Goal: Transaction & Acquisition: Purchase product/service

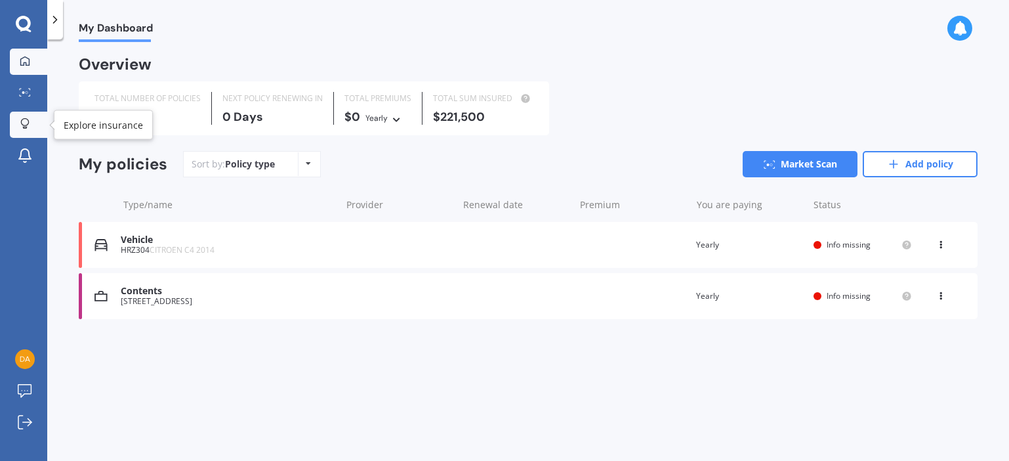
click at [29, 124] on icon at bounding box center [24, 123] width 9 height 11
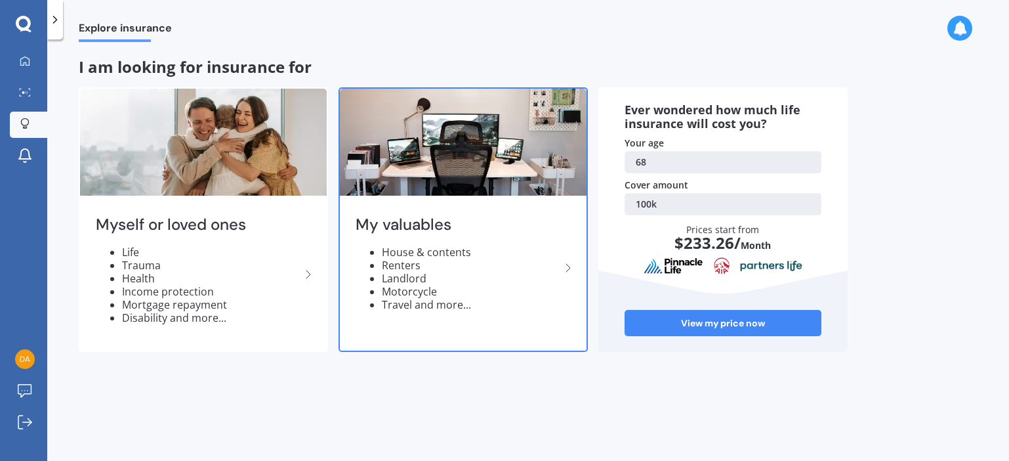
click at [498, 264] on li "Renters" at bounding box center [471, 264] width 178 height 13
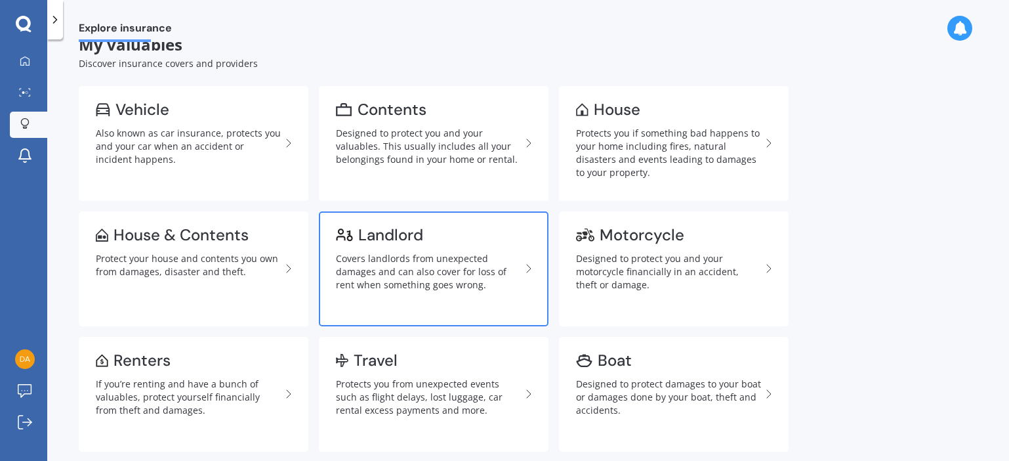
scroll to position [25, 0]
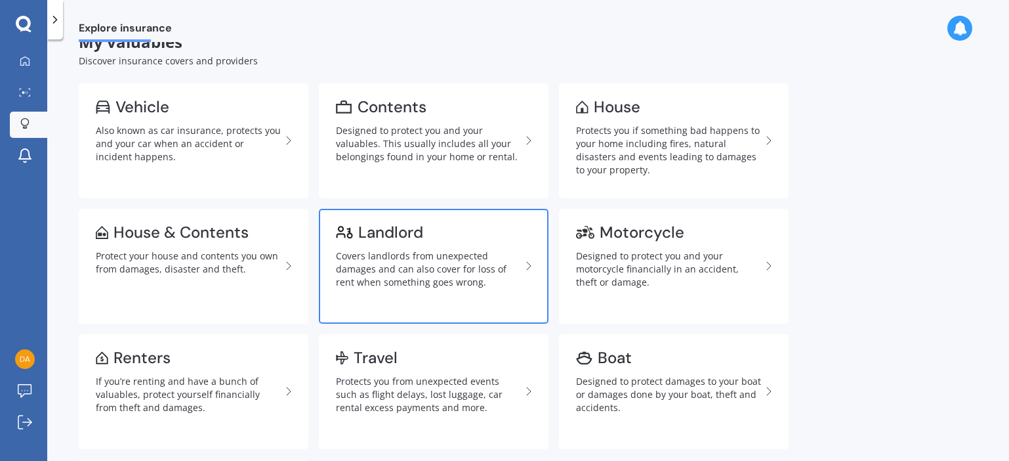
click at [410, 260] on div "Covers landlords from unexpected damages and can also cover for loss of rent wh…" at bounding box center [428, 268] width 185 height 39
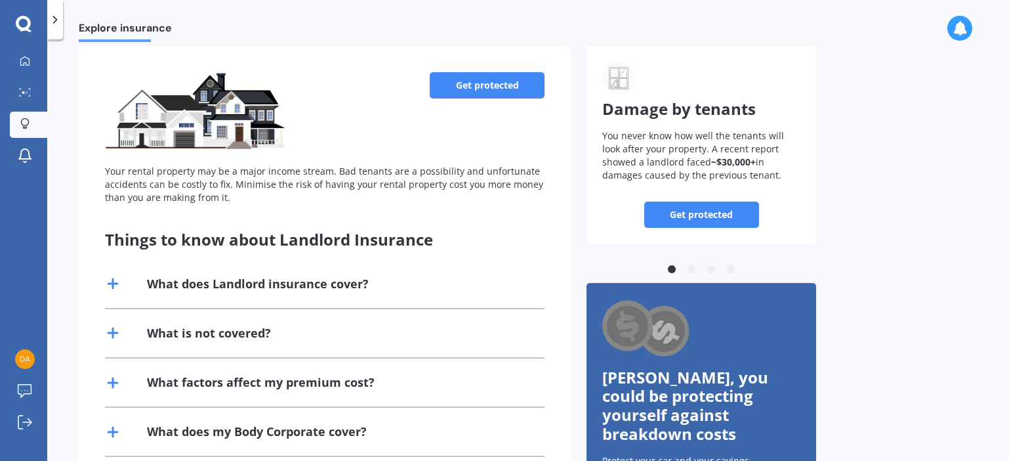
scroll to position [73, 0]
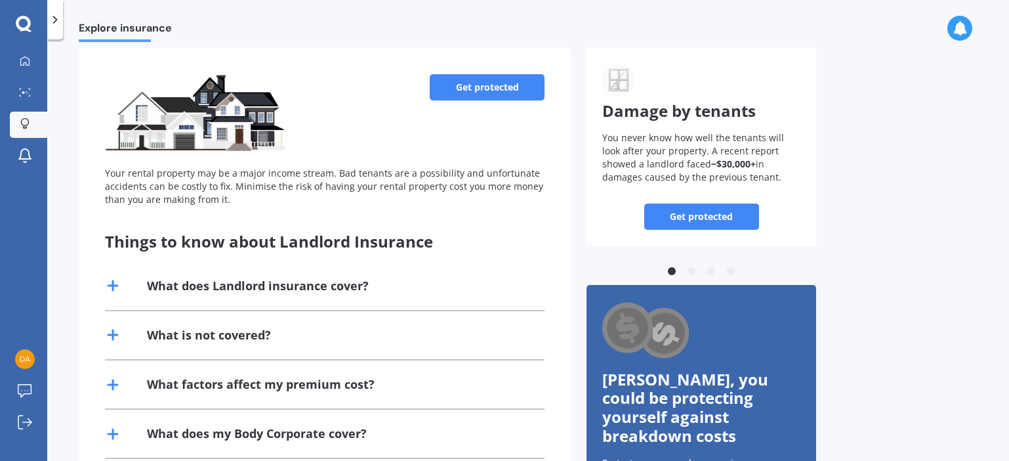
click at [280, 277] on div "What does Landlord insurance cover?" at bounding box center [258, 285] width 222 height 16
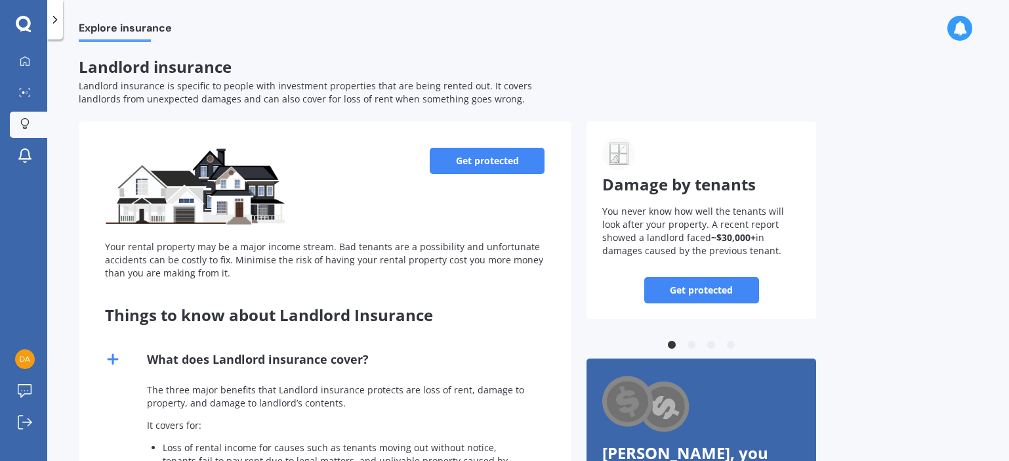
scroll to position [0, 0]
click at [489, 154] on link "Get protected" at bounding box center [487, 161] width 115 height 26
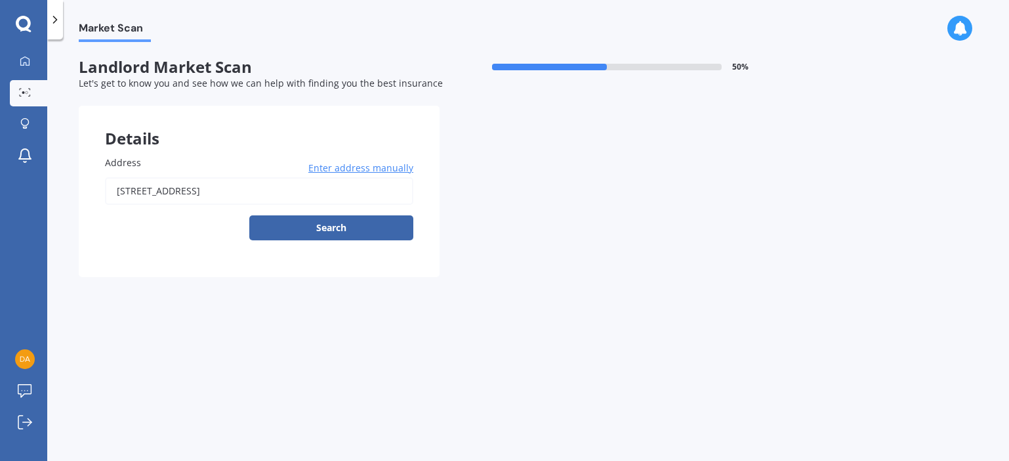
click at [346, 188] on input "[STREET_ADDRESS]" at bounding box center [259, 191] width 308 height 28
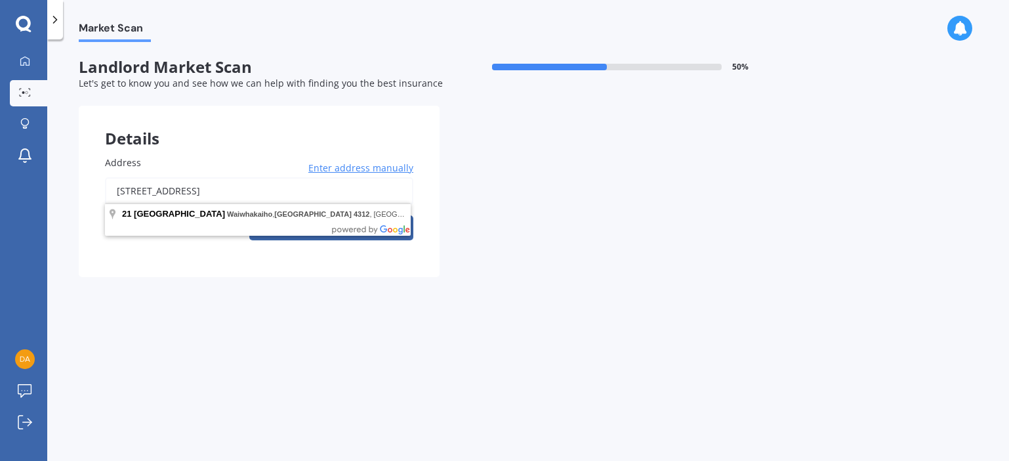
click at [352, 190] on input "[STREET_ADDRESS]" at bounding box center [259, 191] width 308 height 28
type input "2"
type input "[STREET_ADDRESS]"
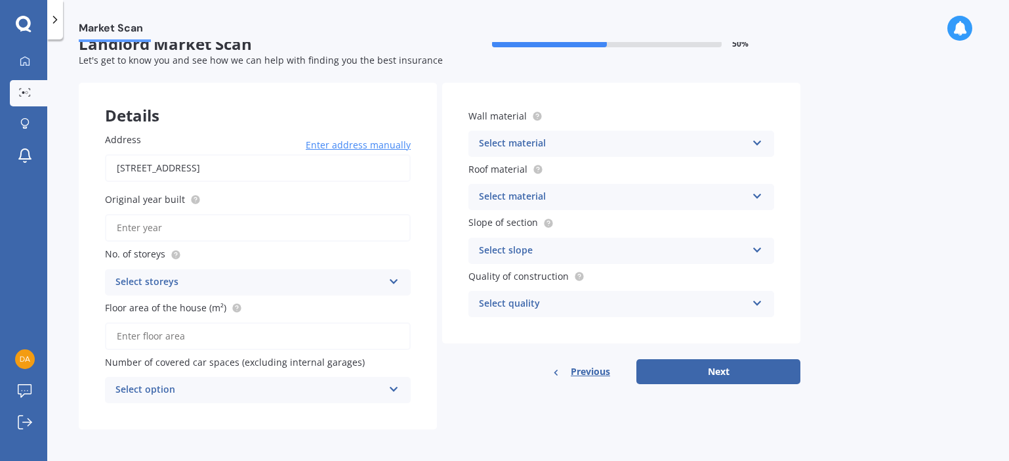
scroll to position [22, 0]
click at [169, 229] on input "Original year built" at bounding box center [258, 229] width 306 height 28
type input "2023"
click at [391, 278] on icon at bounding box center [393, 279] width 11 height 9
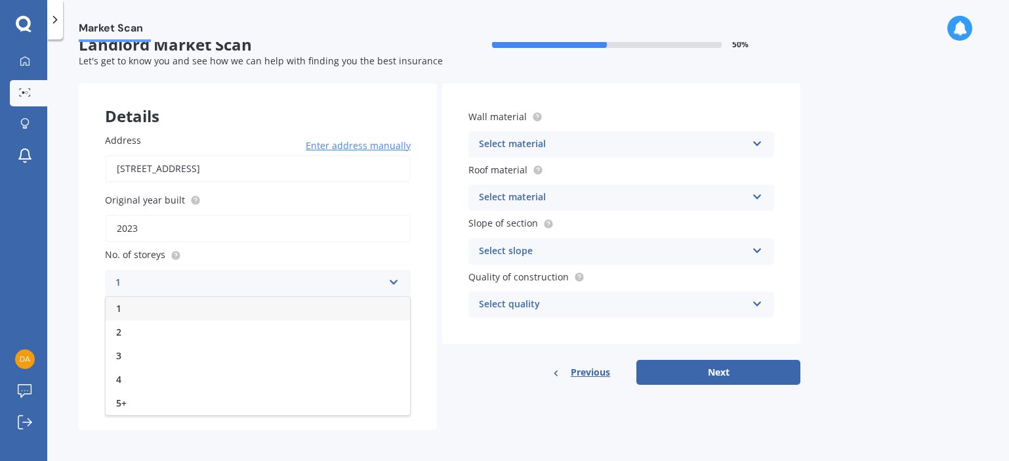
click at [171, 323] on div "2" at bounding box center [258, 332] width 304 height 24
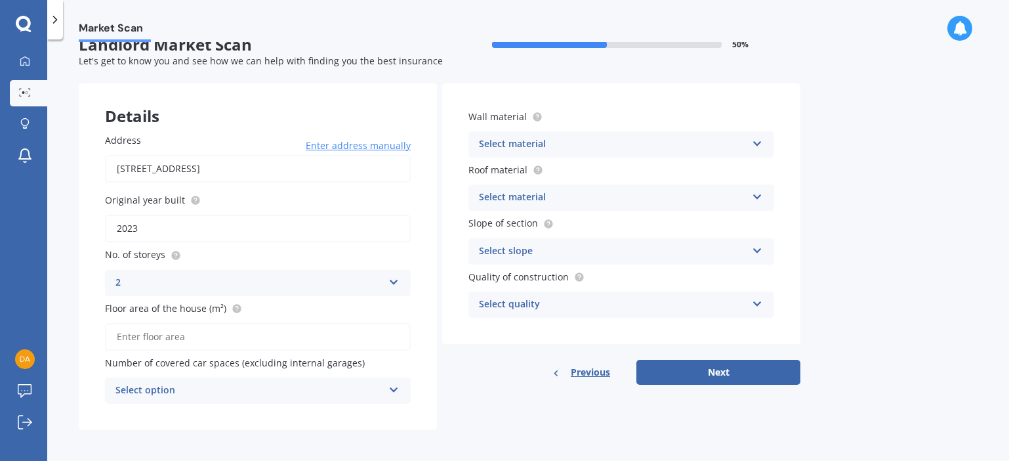
click at [203, 329] on input "Floor area of the house (m²)" at bounding box center [258, 337] width 306 height 28
type input "271"
click at [392, 382] on icon at bounding box center [393, 386] width 11 height 9
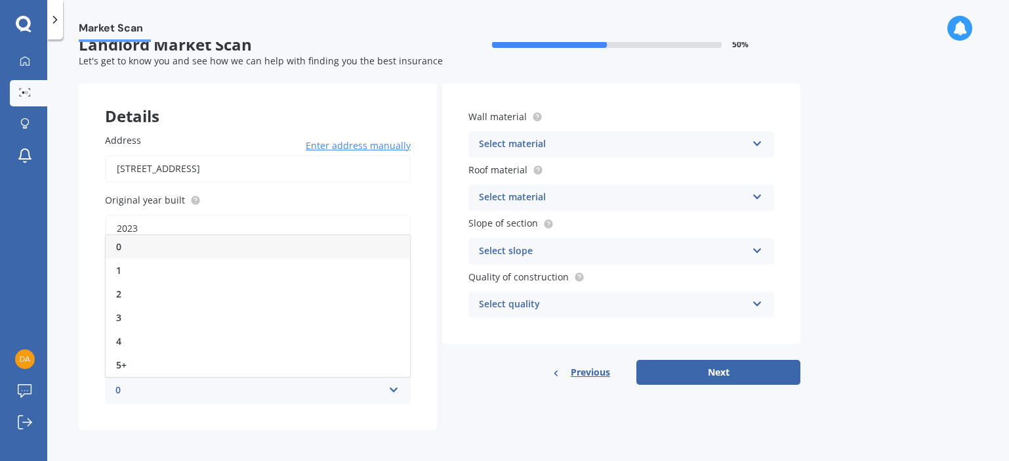
click at [214, 243] on div "0" at bounding box center [258, 247] width 304 height 24
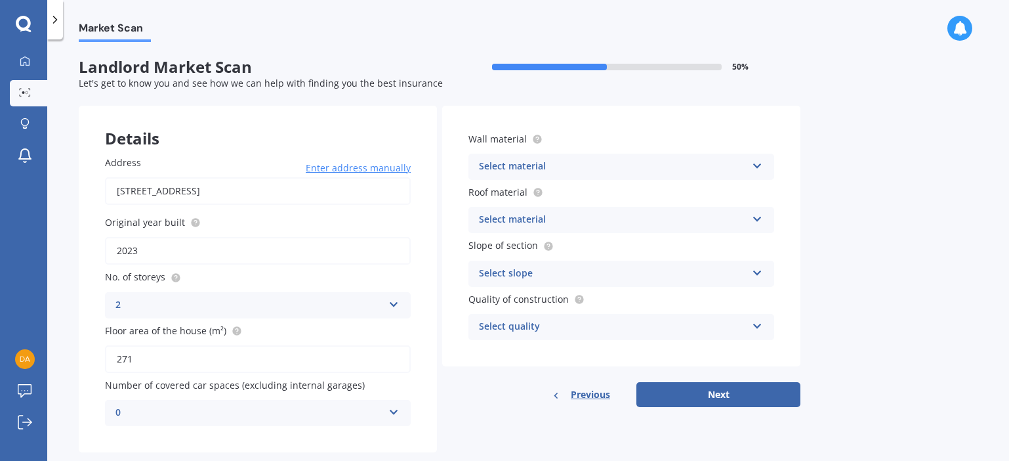
scroll to position [0, 0]
click at [760, 165] on icon at bounding box center [757, 163] width 11 height 9
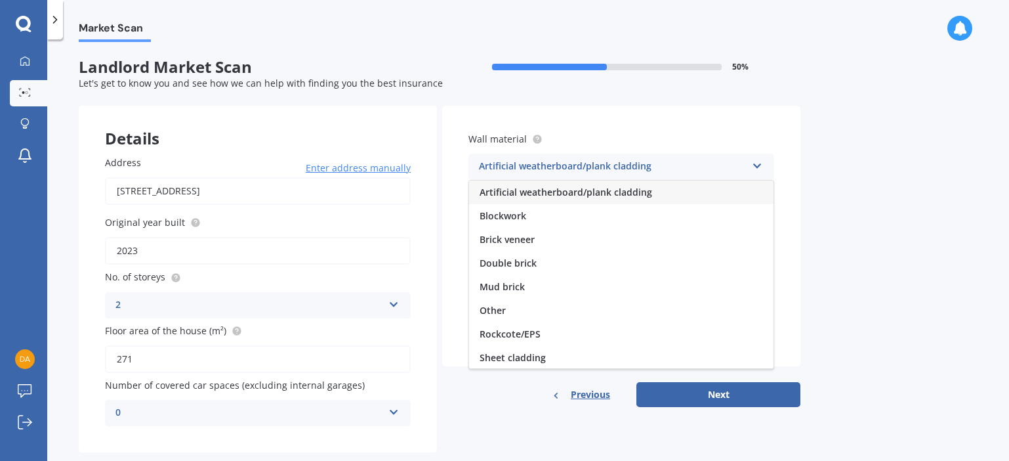
click at [605, 190] on span "Artificial weatherboard/plank cladding" at bounding box center [566, 192] width 173 height 12
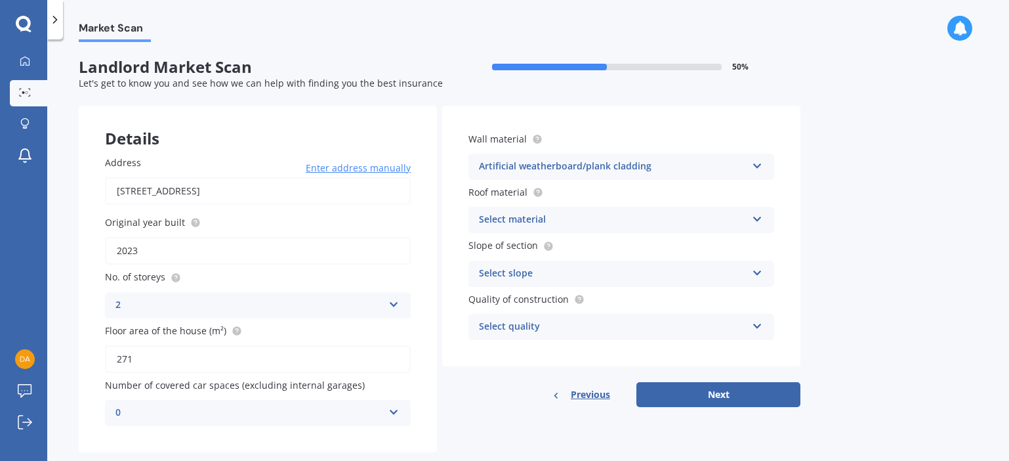
click at [756, 216] on icon at bounding box center [757, 216] width 11 height 9
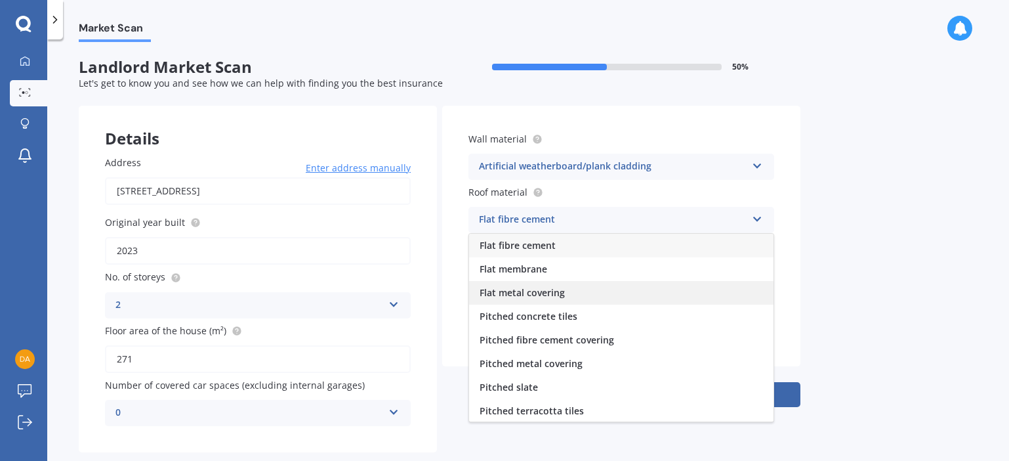
click at [653, 290] on div "Flat metal covering" at bounding box center [621, 293] width 304 height 24
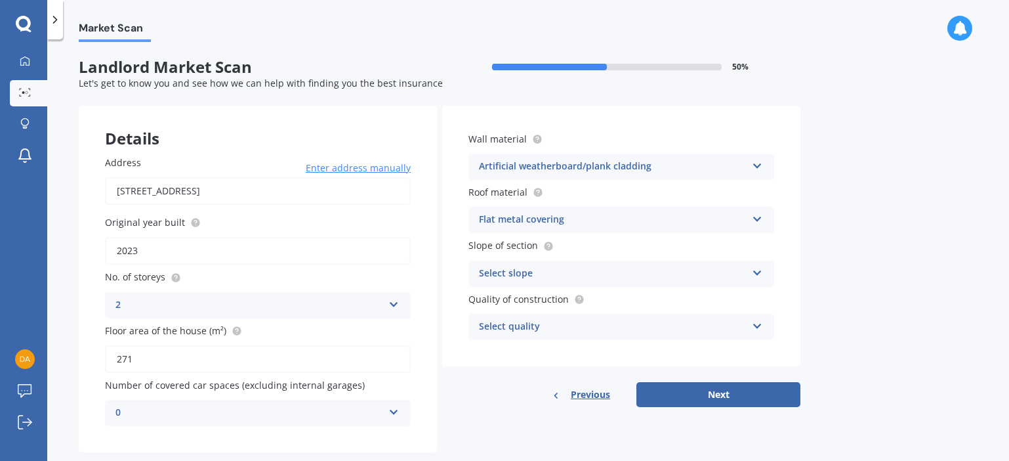
click at [752, 216] on icon at bounding box center [757, 216] width 11 height 9
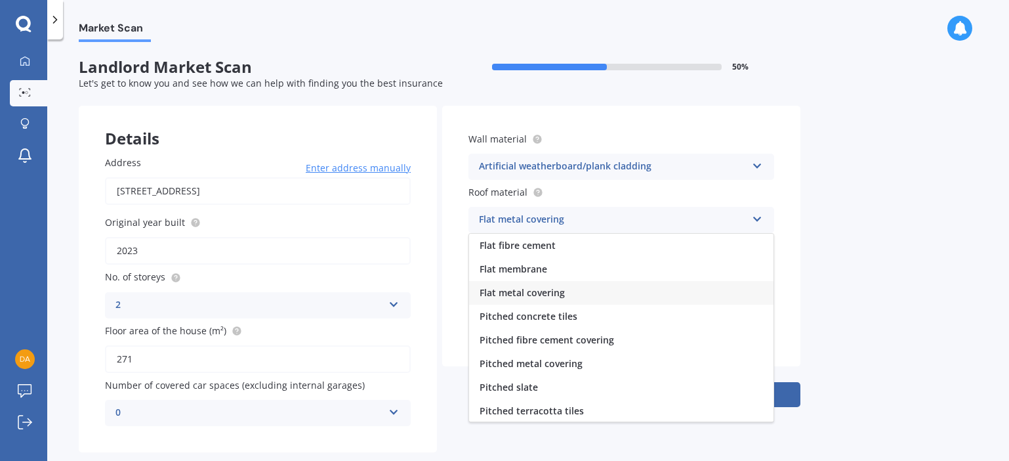
click at [639, 285] on div "Flat metal covering" at bounding box center [621, 293] width 304 height 24
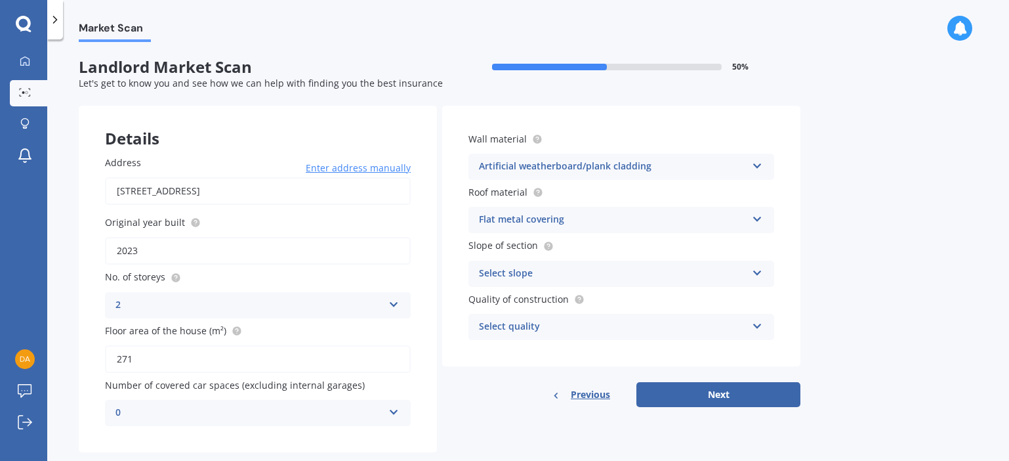
click at [758, 268] on icon at bounding box center [757, 270] width 11 height 9
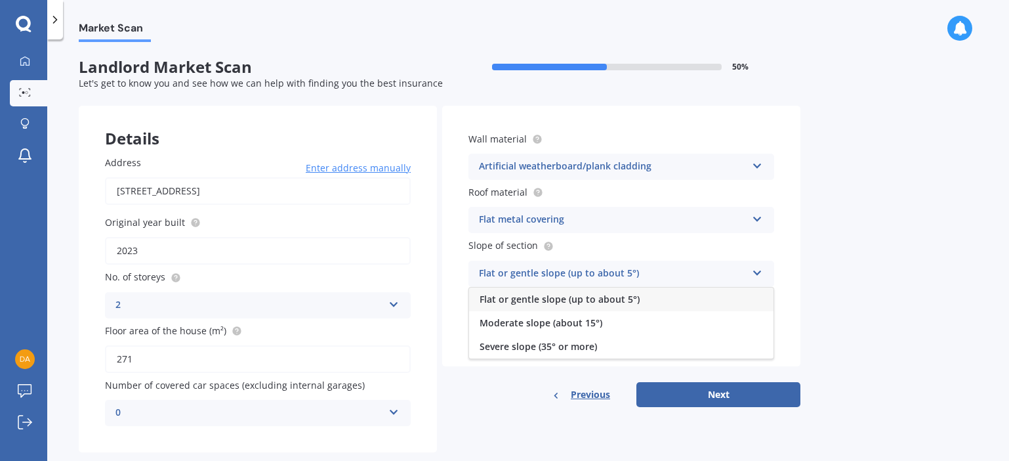
click at [657, 297] on div "Flat or gentle slope (up to about 5°)" at bounding box center [621, 299] width 304 height 24
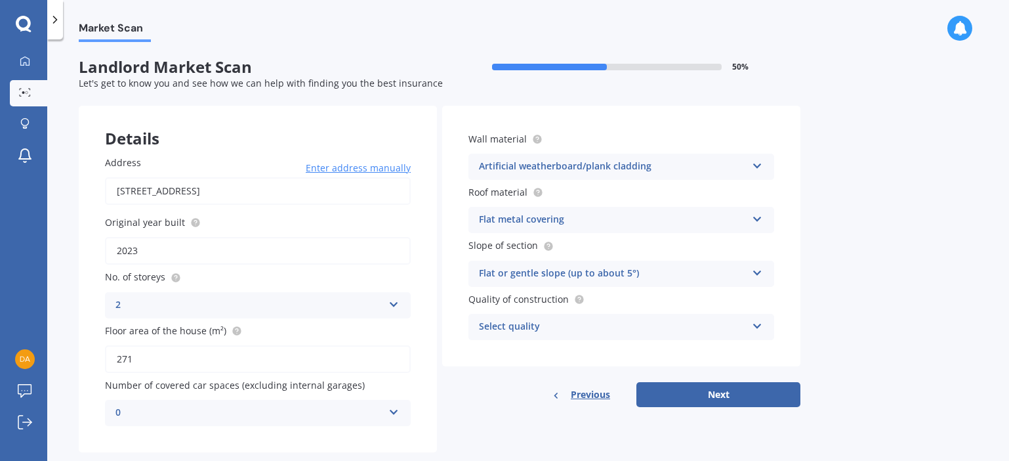
click at [759, 319] on icon at bounding box center [757, 323] width 11 height 9
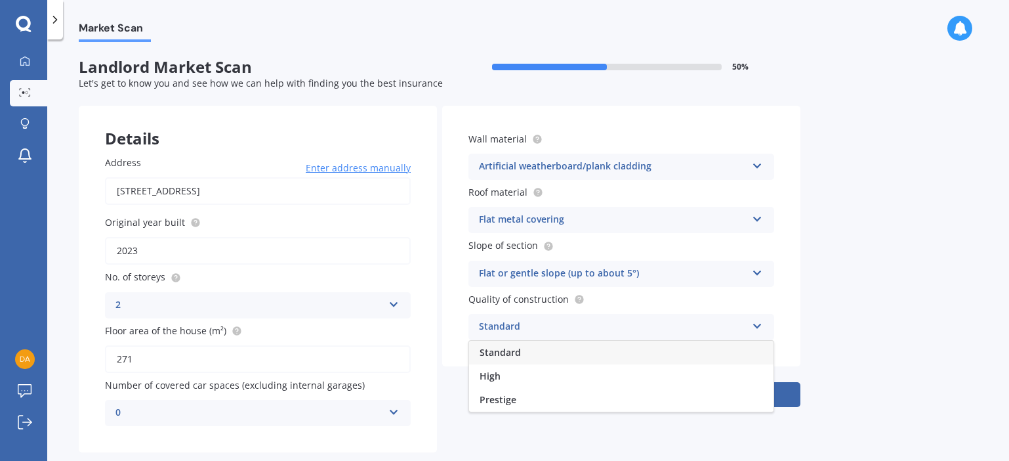
click at [708, 344] on div "Standard" at bounding box center [621, 352] width 304 height 24
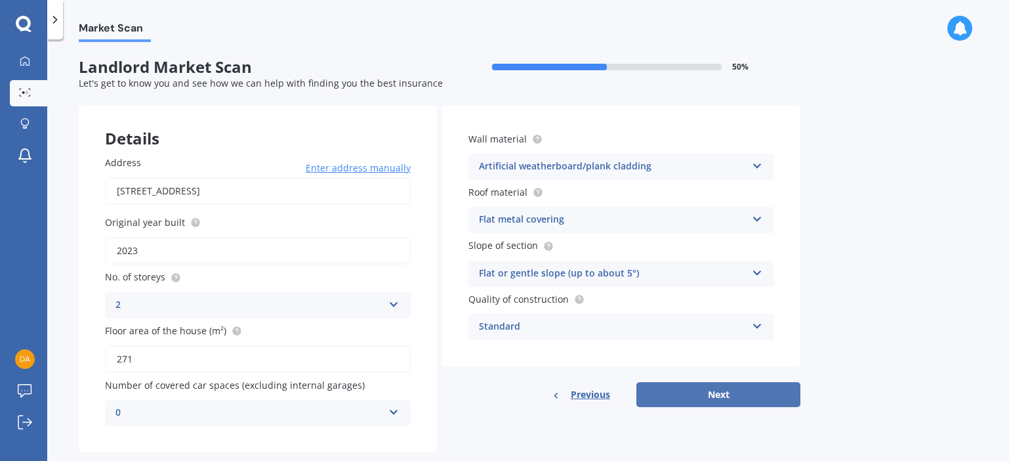
click at [724, 391] on button "Next" at bounding box center [718, 394] width 164 height 25
select select "18"
select select "08"
select select "1957"
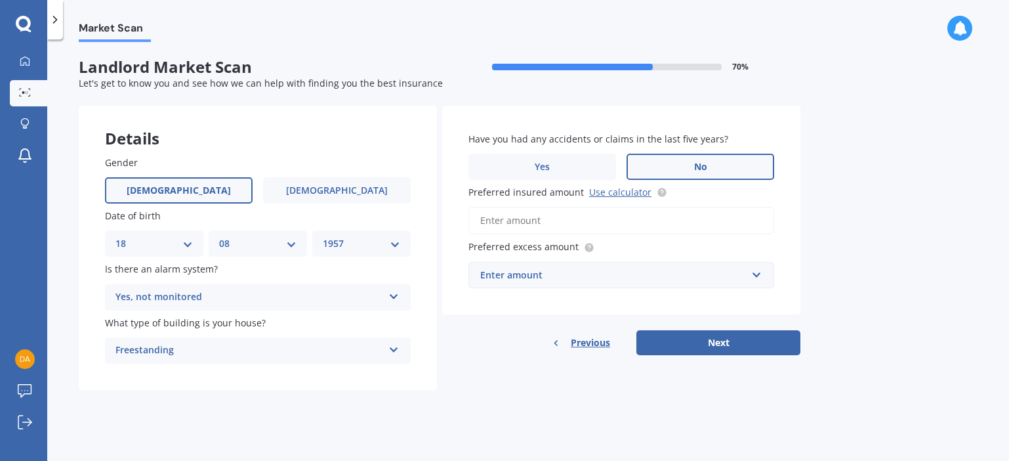
click at [389, 292] on icon at bounding box center [393, 293] width 11 height 9
click at [266, 348] on div "Yes, not monitored" at bounding box center [258, 347] width 304 height 24
click at [396, 342] on icon at bounding box center [393, 346] width 11 height 9
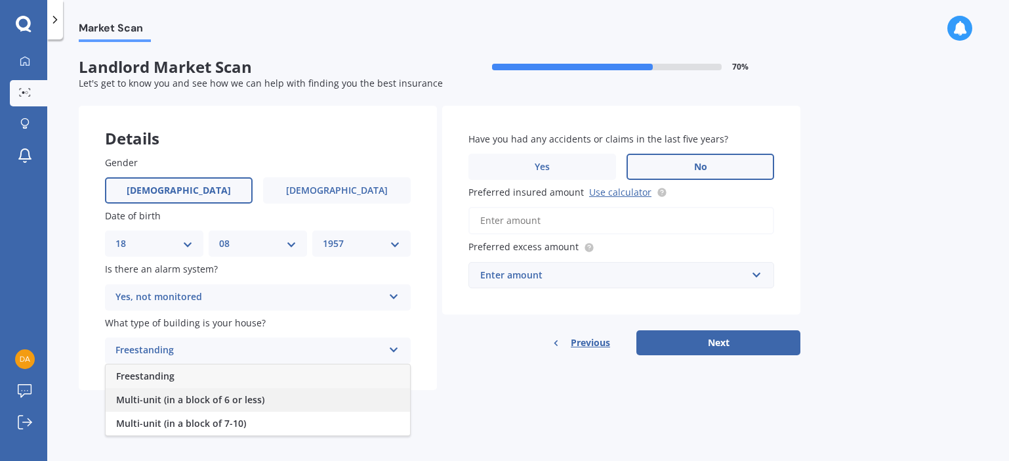
click at [298, 396] on div "Multi-unit (in a block of 6 or less)" at bounding box center [258, 400] width 304 height 24
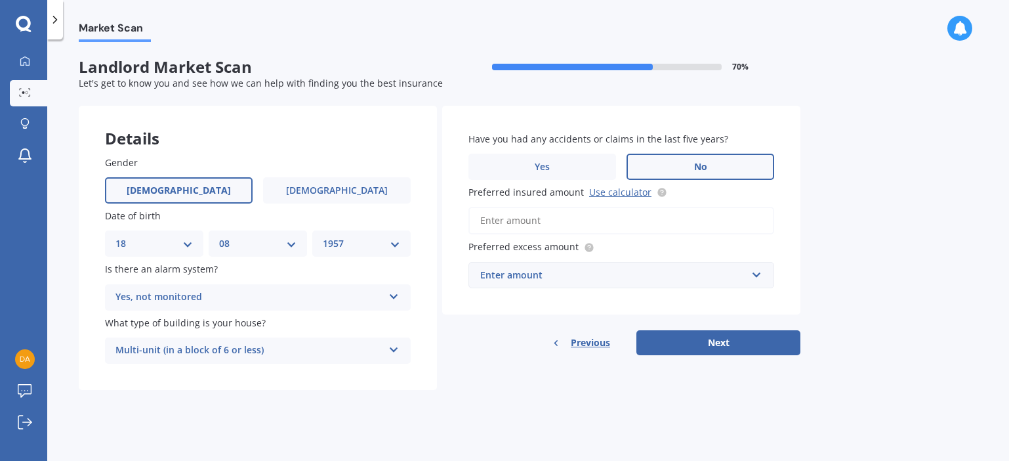
click at [622, 218] on input "Preferred insured amount Use calculator" at bounding box center [621, 221] width 306 height 28
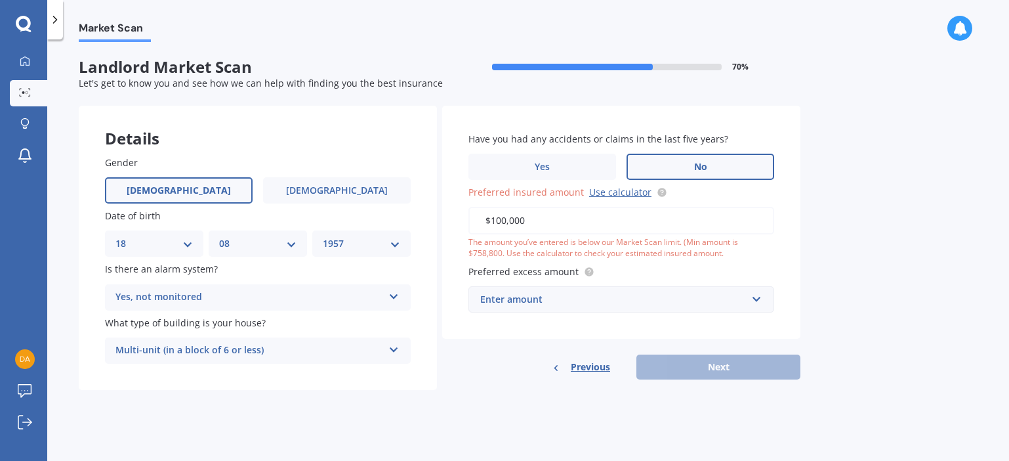
type input "$1,000,000"
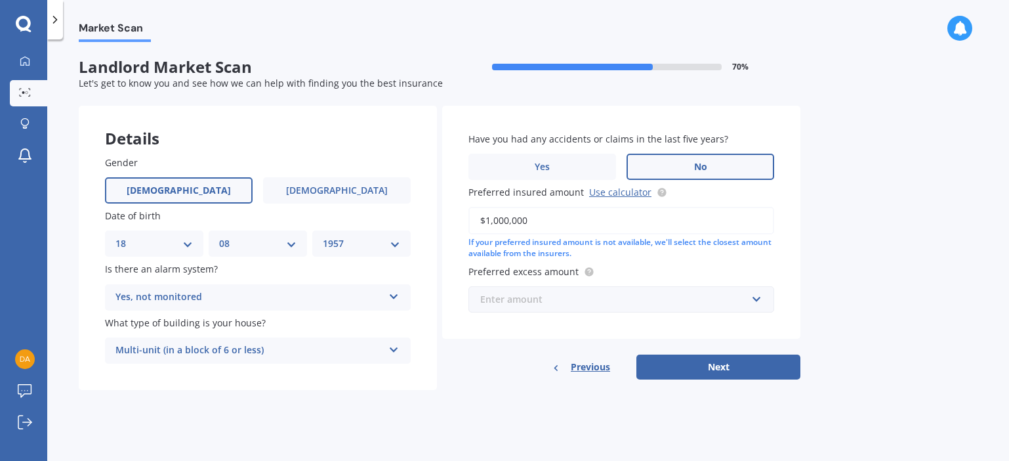
click at [756, 297] on input "text" at bounding box center [617, 299] width 294 height 25
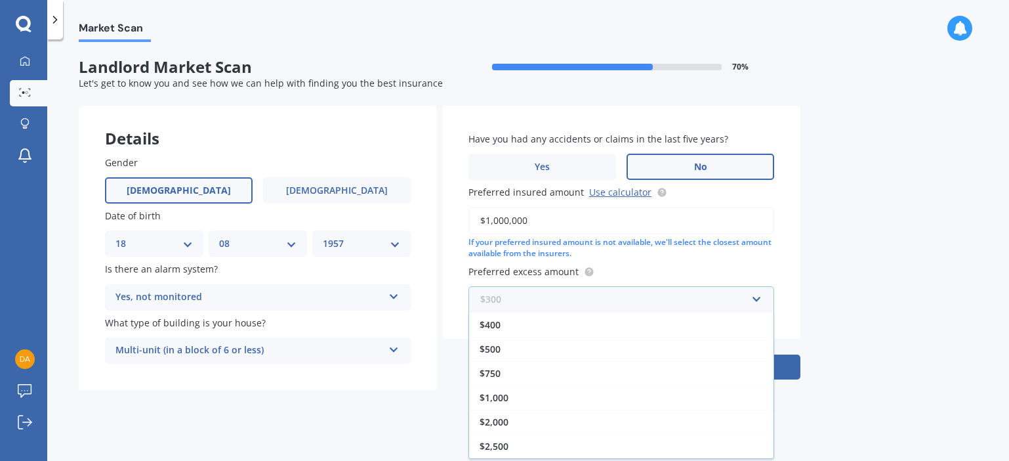
scroll to position [24, 0]
click at [541, 438] on div "$2,500" at bounding box center [621, 446] width 304 height 24
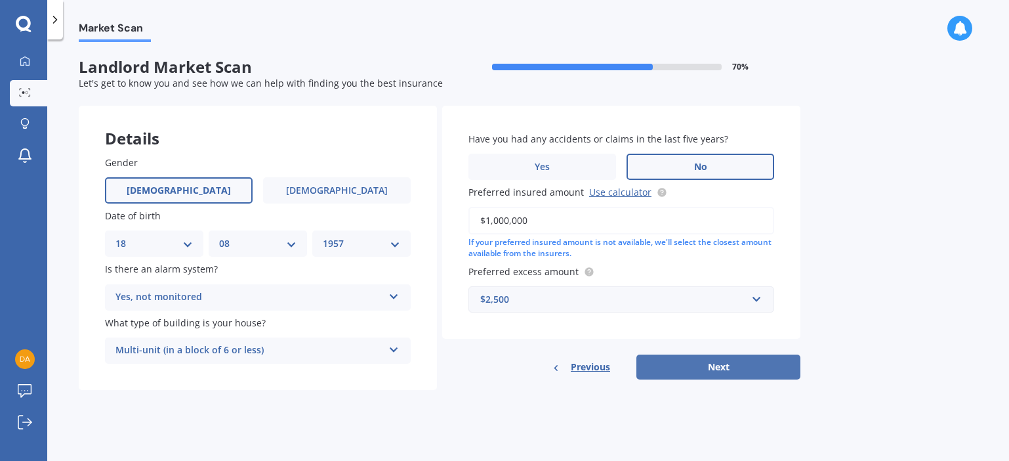
click at [719, 361] on button "Next" at bounding box center [718, 366] width 164 height 25
select select "18"
select select "08"
select select "1957"
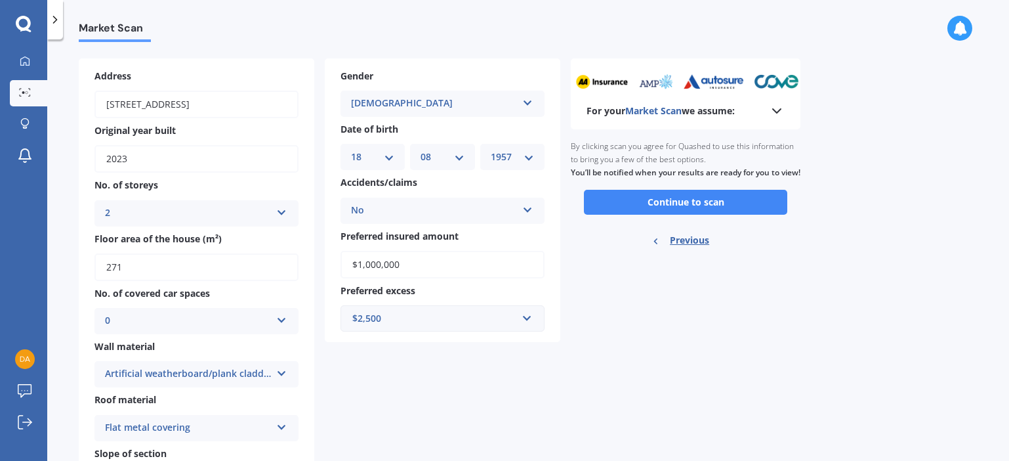
scroll to position [45, 0]
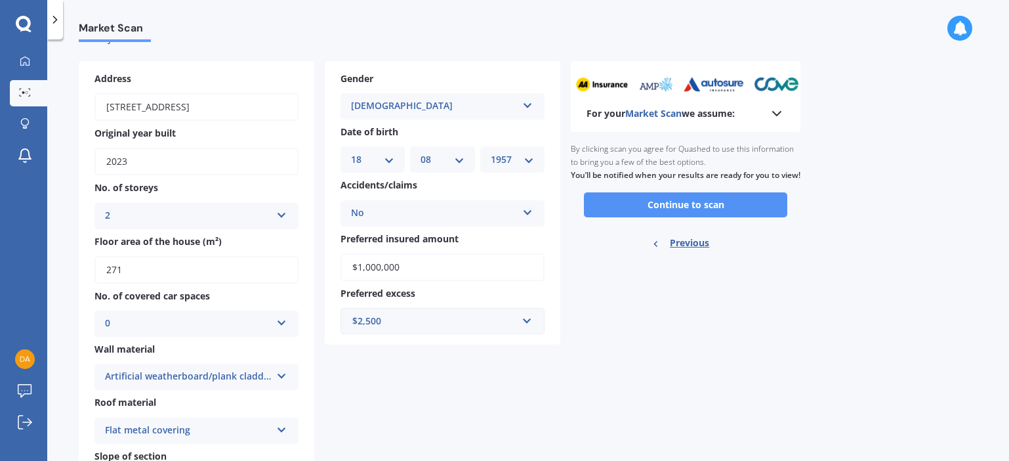
click at [665, 215] on button "Continue to scan" at bounding box center [685, 204] width 203 height 25
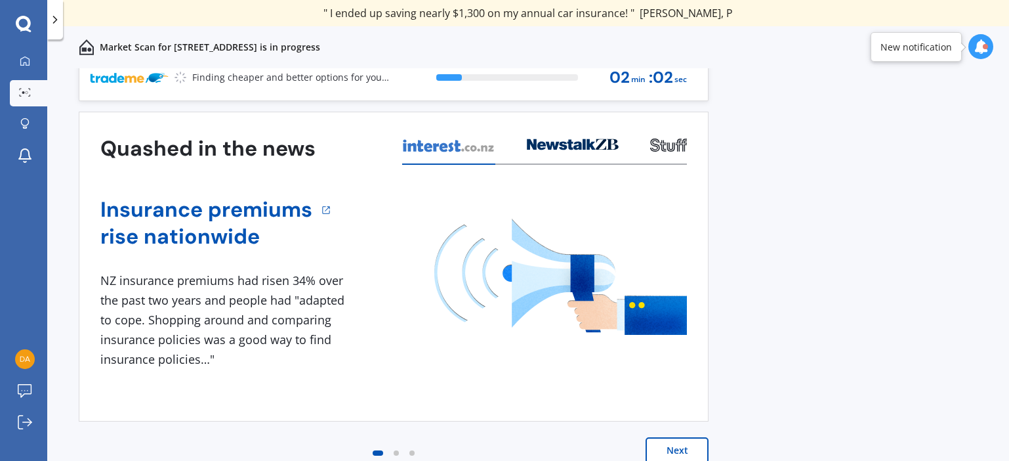
click at [685, 447] on button "Next" at bounding box center [676, 450] width 63 height 26
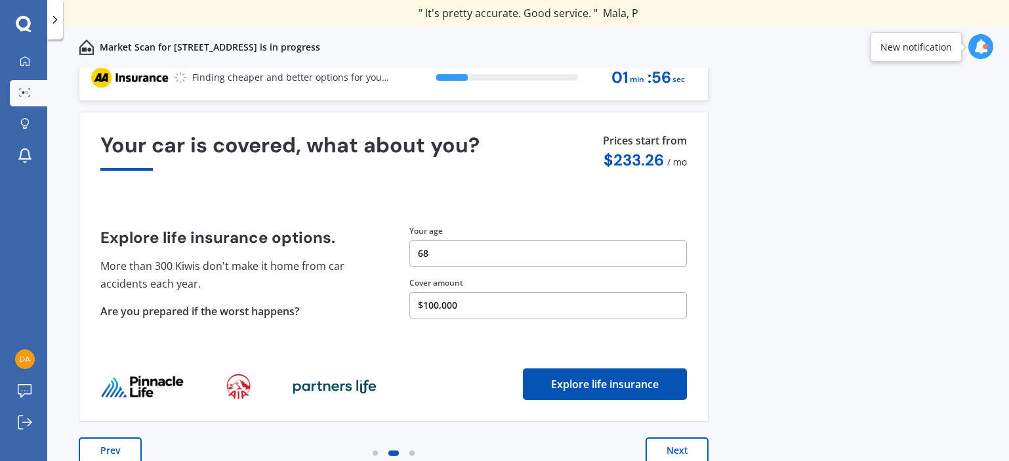
click at [677, 439] on button "Next" at bounding box center [676, 450] width 63 height 26
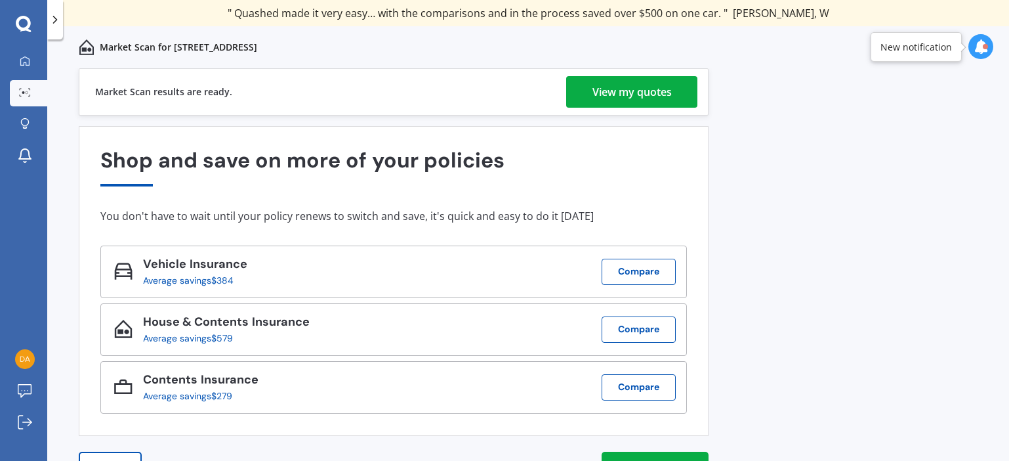
click at [628, 91] on div "View my quotes" at bounding box center [631, 91] width 79 height 31
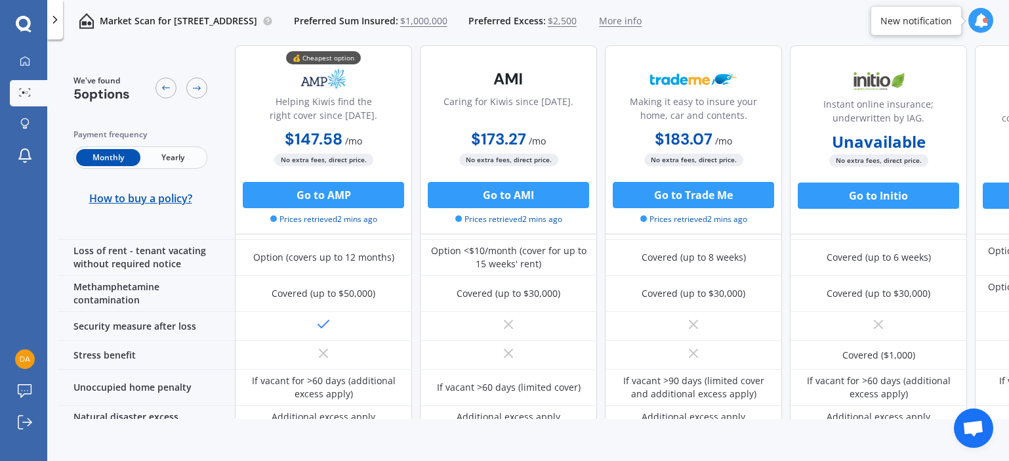
scroll to position [741, 0]
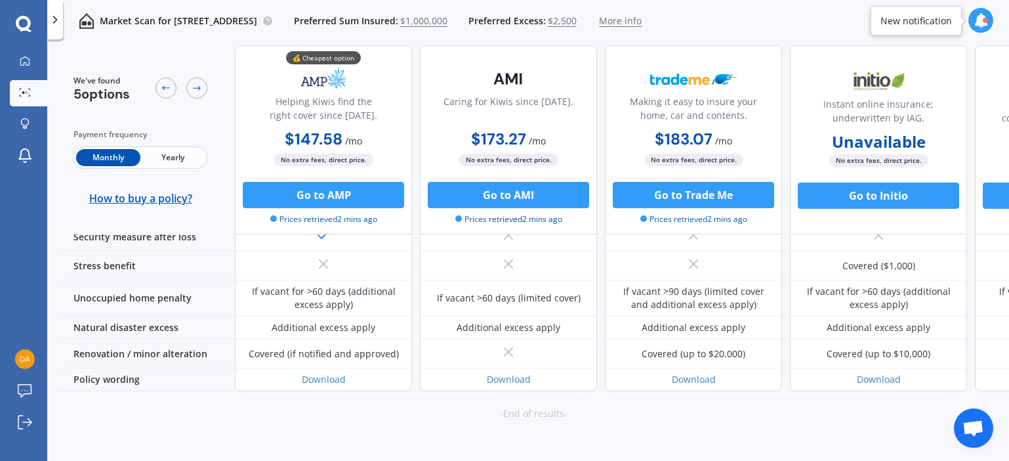
click at [166, 158] on span "Yearly" at bounding box center [172, 157] width 64 height 17
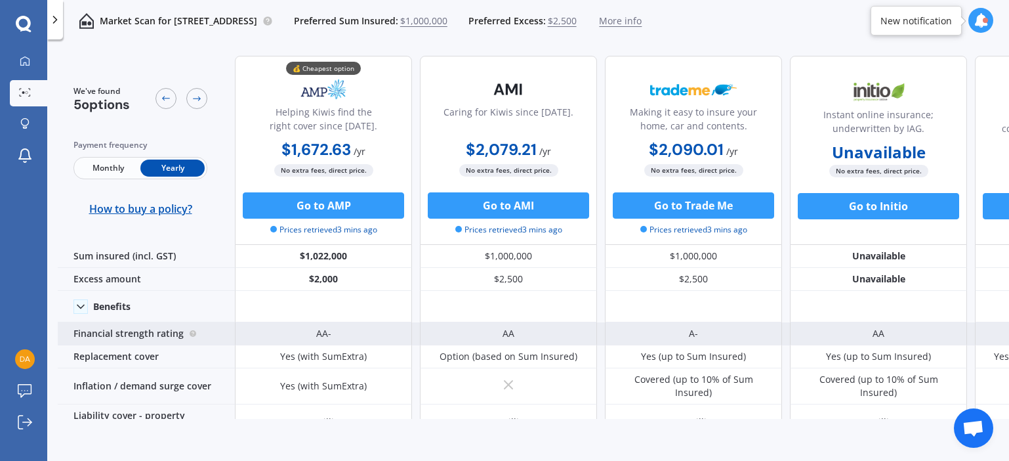
scroll to position [0, 0]
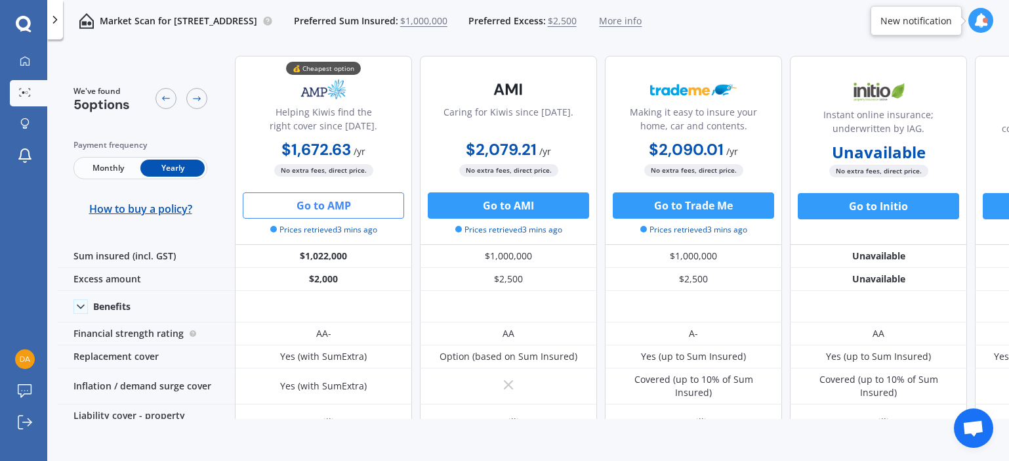
click at [331, 198] on button "Go to AMP" at bounding box center [323, 205] width 161 height 26
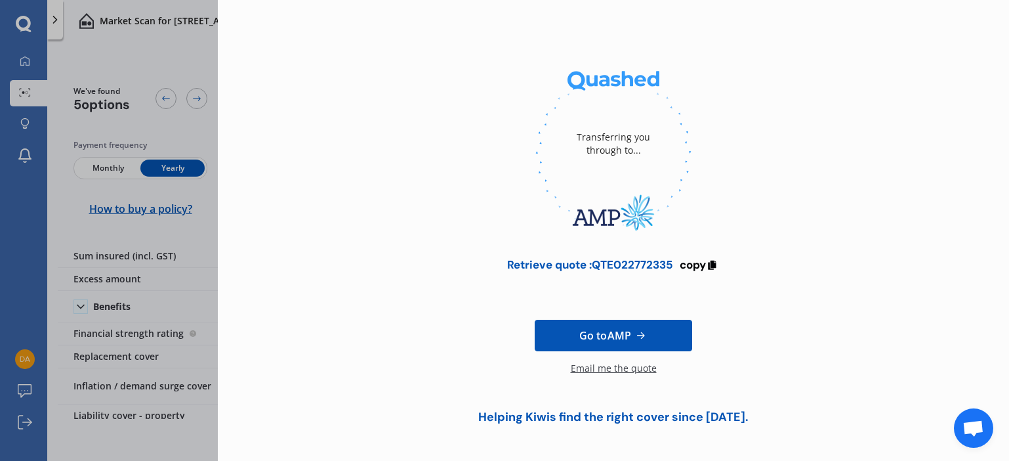
scroll to position [52, 0]
click at [615, 335] on span "Go to AMP" at bounding box center [605, 336] width 52 height 16
